Goal: Information Seeking & Learning: Learn about a topic

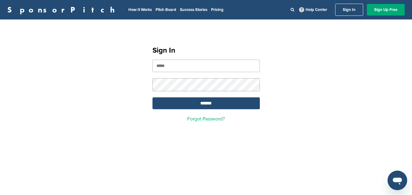
click at [0, 195] on nordpass-portal at bounding box center [0, 195] width 0 height 0
type input "**********"
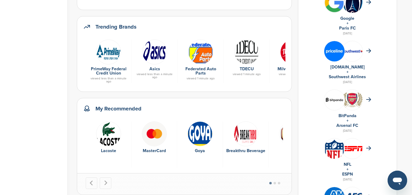
scroll to position [356, 0]
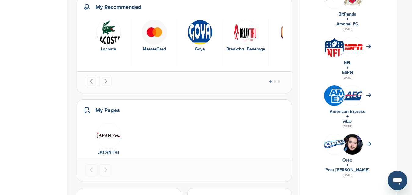
click at [367, 142] on icon at bounding box center [368, 144] width 5 height 4
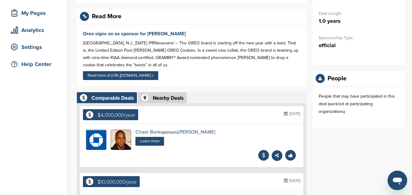
scroll to position [102, 0]
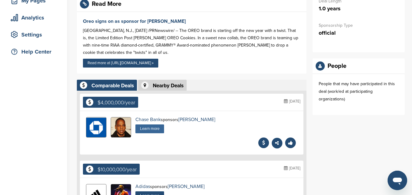
click at [156, 129] on link "Learn more" at bounding box center [149, 129] width 29 height 9
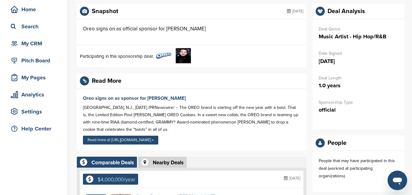
scroll to position [0, 0]
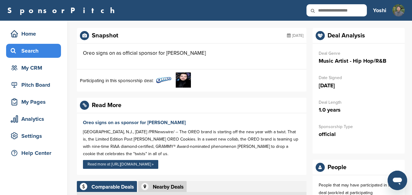
click at [40, 47] on div "Search" at bounding box center [35, 50] width 52 height 11
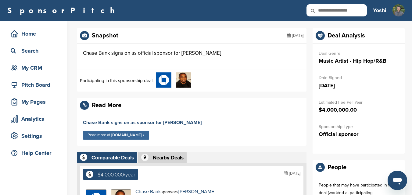
click at [141, 134] on link "Read more at [DOMAIN_NAME] »" at bounding box center [116, 135] width 66 height 9
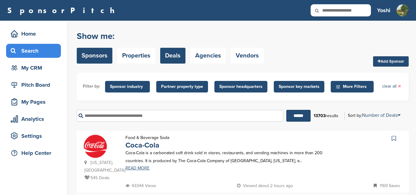
click at [173, 58] on link "Deals" at bounding box center [172, 56] width 25 height 16
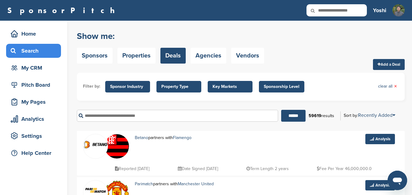
click at [208, 117] on input "text" at bounding box center [177, 116] width 201 height 12
type input "*****"
click at [281, 110] on input "******" at bounding box center [293, 116] width 24 height 12
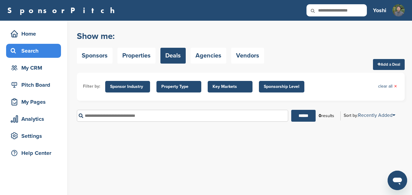
click at [130, 85] on span "Sponsor Industry" at bounding box center [127, 87] width 35 height 7
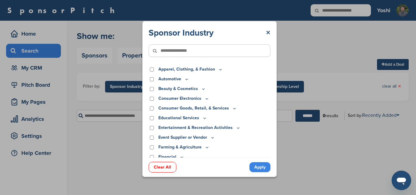
click at [192, 54] on input"] "text" at bounding box center [210, 51] width 122 height 12
type input"] "***"
click at [296, 110] on input "******" at bounding box center [308, 116] width 24 height 12
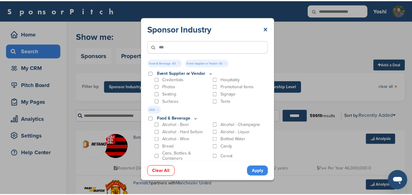
scroll to position [203, 0]
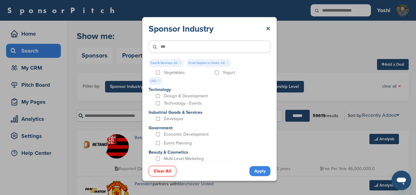
click at [262, 169] on link "Apply" at bounding box center [260, 171] width 21 height 10
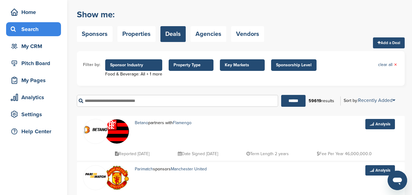
scroll to position [0, 0]
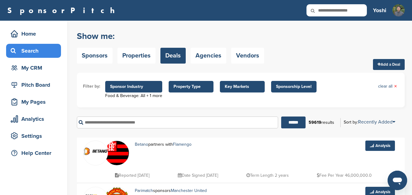
click at [288, 86] on span "Sponsorship Level" at bounding box center [294, 87] width 36 height 7
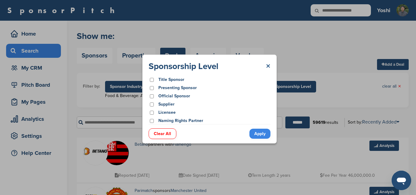
click at [268, 66] on link "×" at bounding box center [268, 66] width 5 height 11
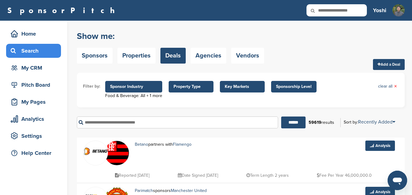
click at [200, 88] on span "Property Type" at bounding box center [190, 87] width 35 height 7
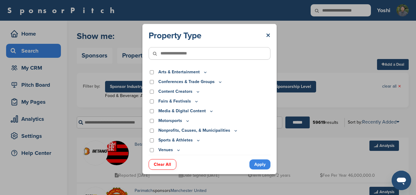
click at [269, 35] on link "×" at bounding box center [268, 35] width 5 height 11
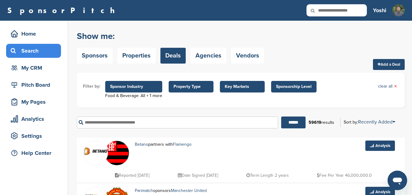
click at [250, 90] on span "Key Markets" at bounding box center [242, 87] width 45 height 12
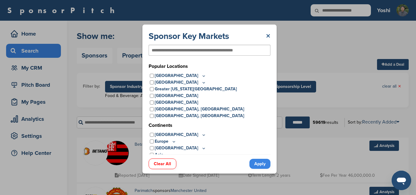
click at [269, 39] on link "×" at bounding box center [268, 36] width 5 height 11
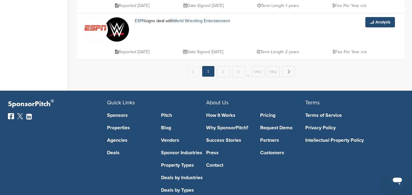
scroll to position [527, 0]
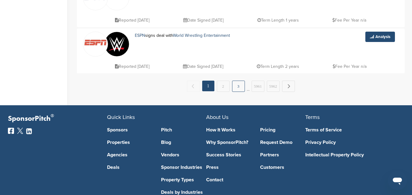
click at [240, 90] on link "3" at bounding box center [238, 86] width 13 height 11
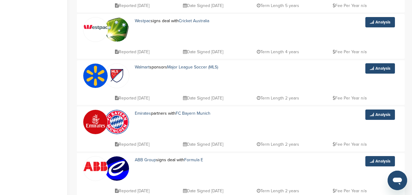
scroll to position [457, 0]
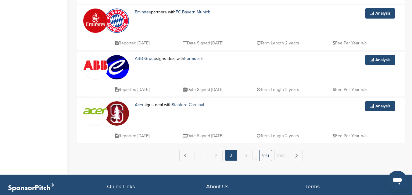
click at [261, 155] on link "5961" at bounding box center [265, 155] width 13 height 11
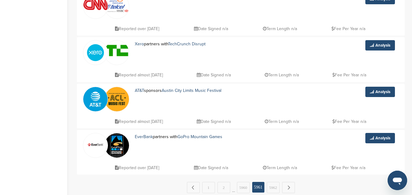
scroll to position [476, 0]
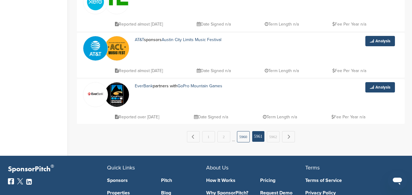
click at [244, 141] on link "5960" at bounding box center [243, 136] width 13 height 11
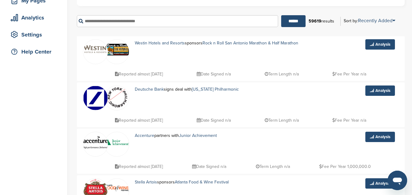
scroll to position [0, 0]
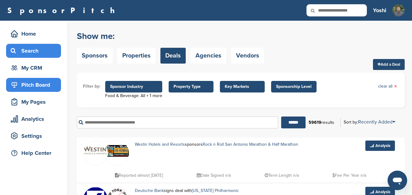
click at [46, 80] on div "Pitch Board" at bounding box center [35, 85] width 52 height 11
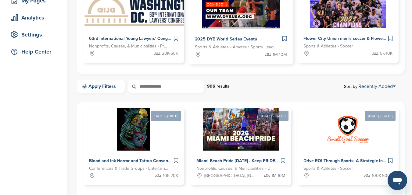
scroll to position [152, 0]
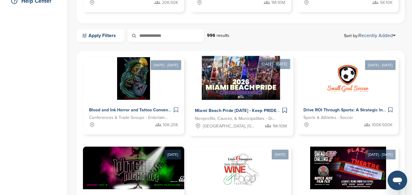
click at [202, 100] on img at bounding box center [240, 78] width 78 height 44
